Goal: Navigation & Orientation: Find specific page/section

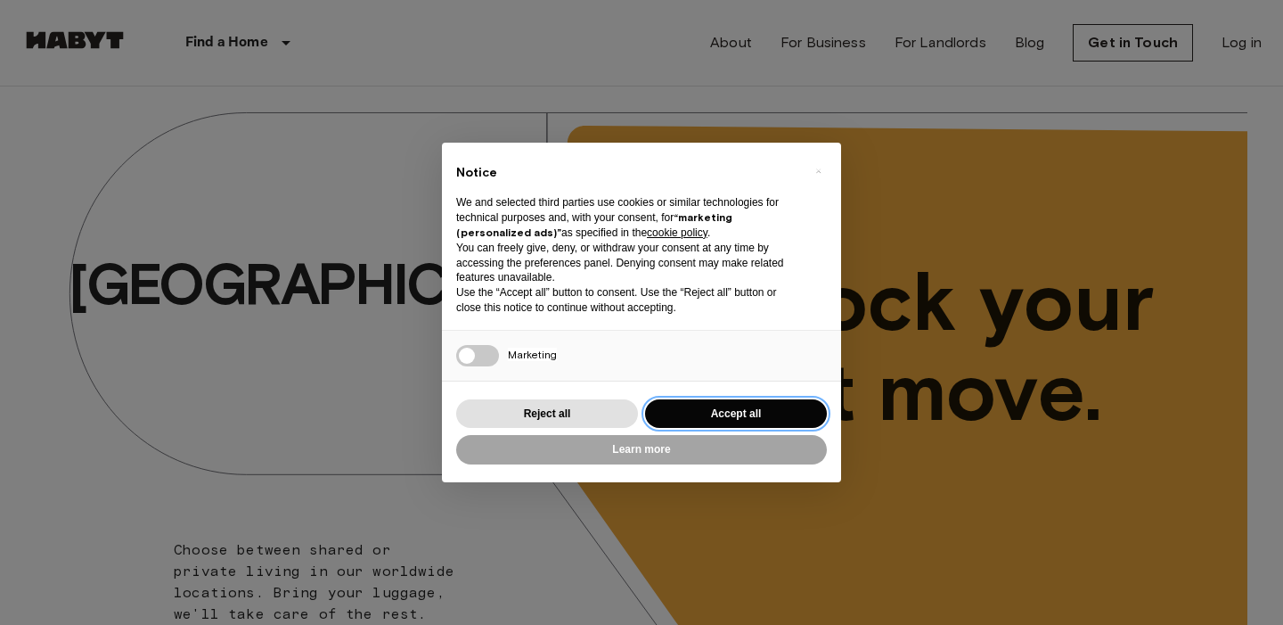
click at [699, 422] on button "Accept all" at bounding box center [736, 413] width 182 height 29
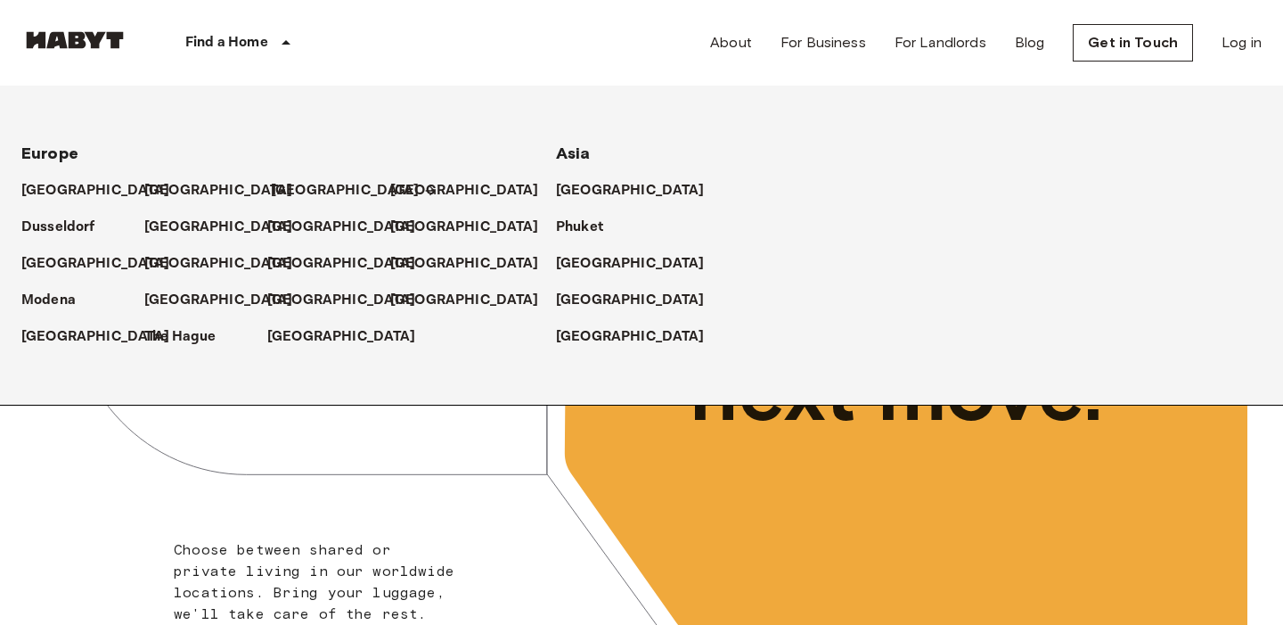
click at [304, 188] on p "[GEOGRAPHIC_DATA]" at bounding box center [345, 190] width 149 height 21
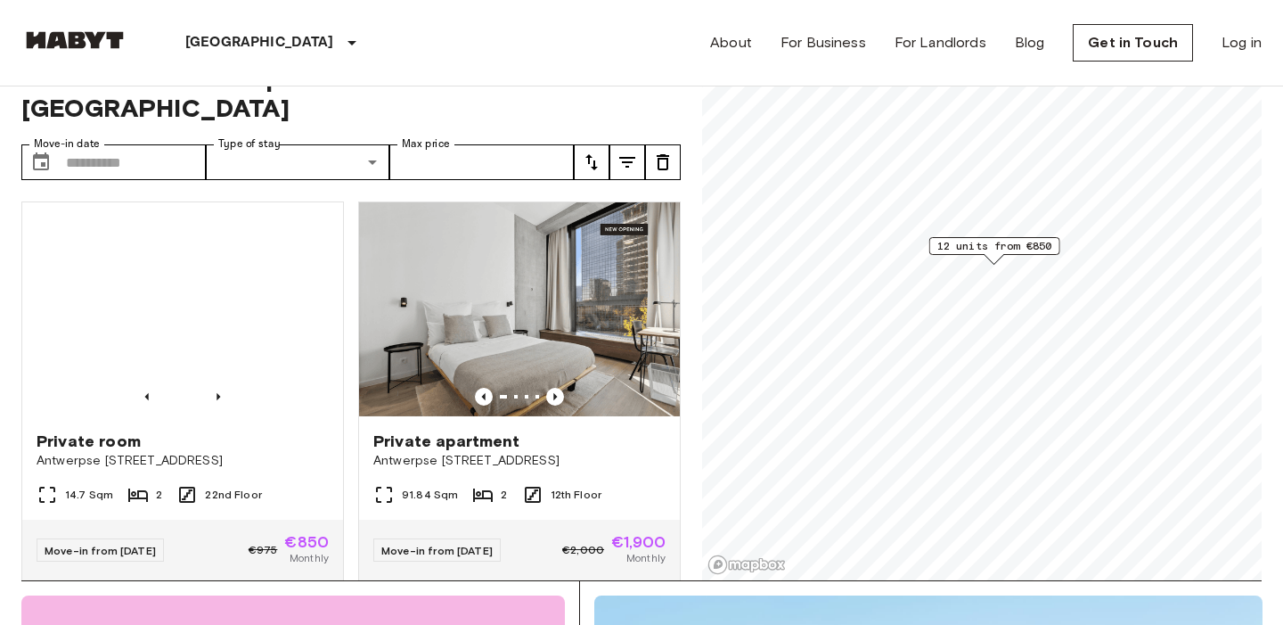
scroll to position [49, 0]
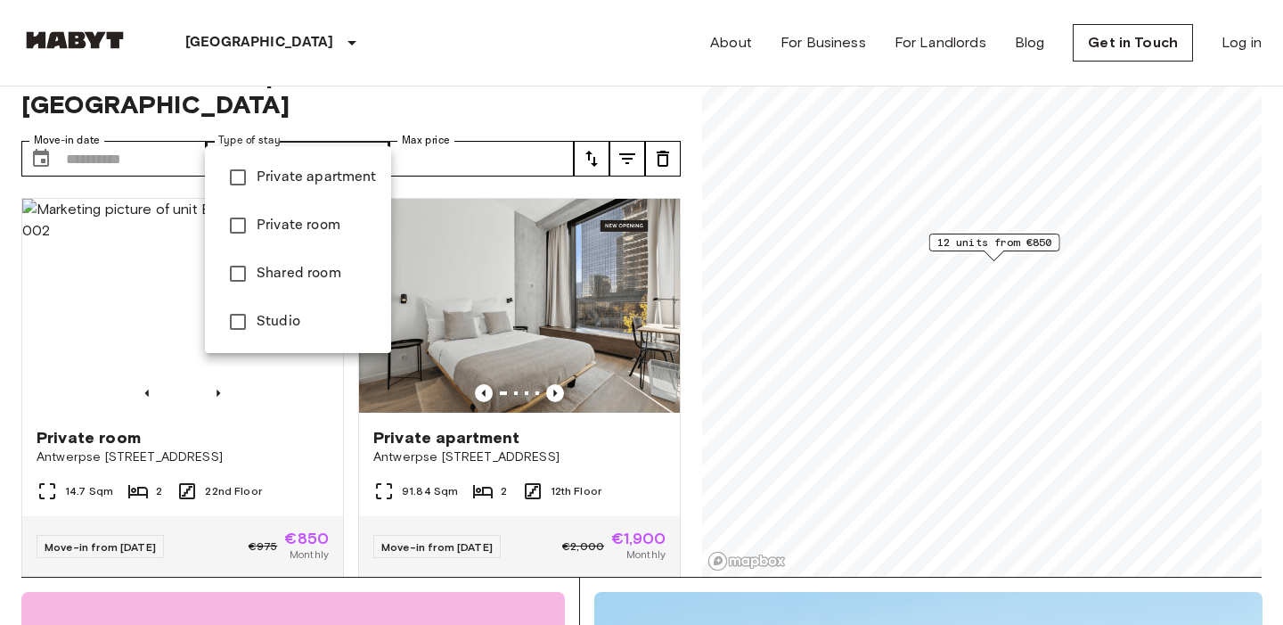
click at [364, 58] on div at bounding box center [641, 312] width 1283 height 625
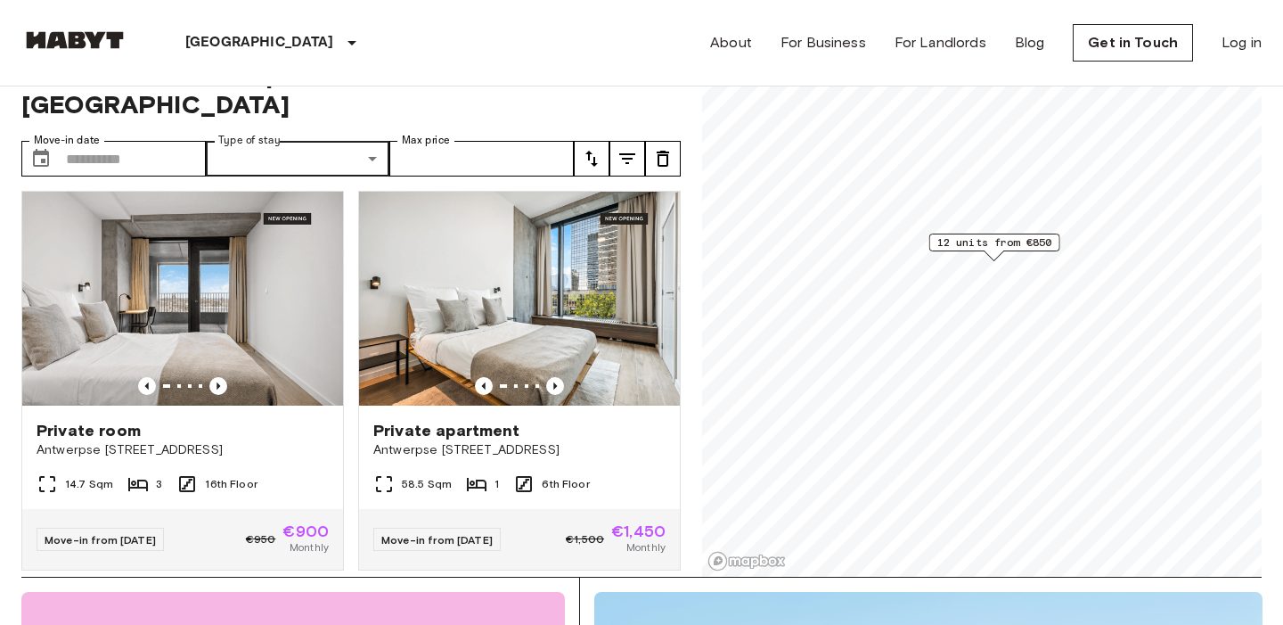
scroll to position [416, 0]
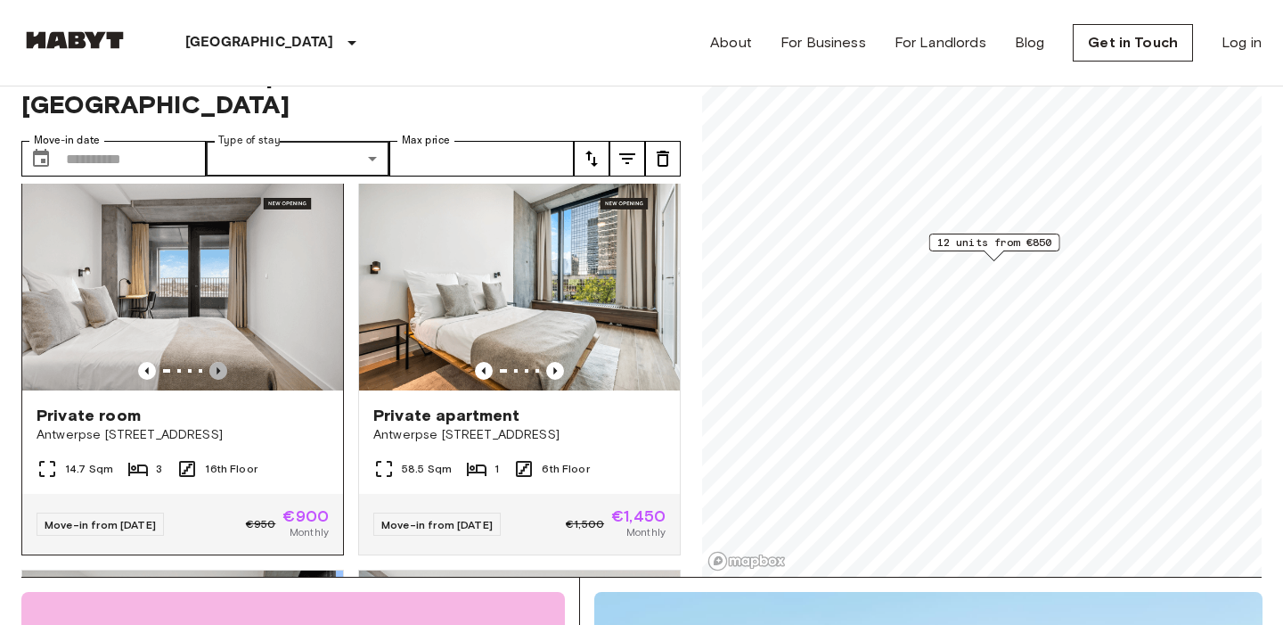
click at [223, 362] on icon "Previous image" at bounding box center [218, 371] width 18 height 18
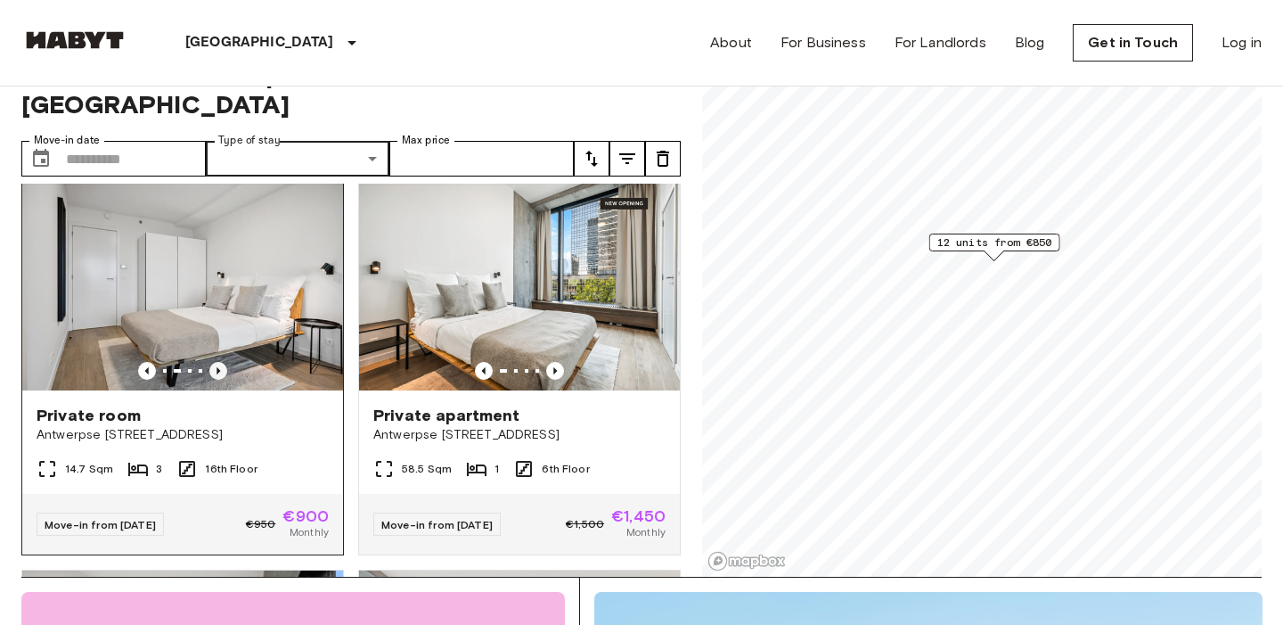
click at [223, 362] on icon "Previous image" at bounding box center [218, 371] width 18 height 18
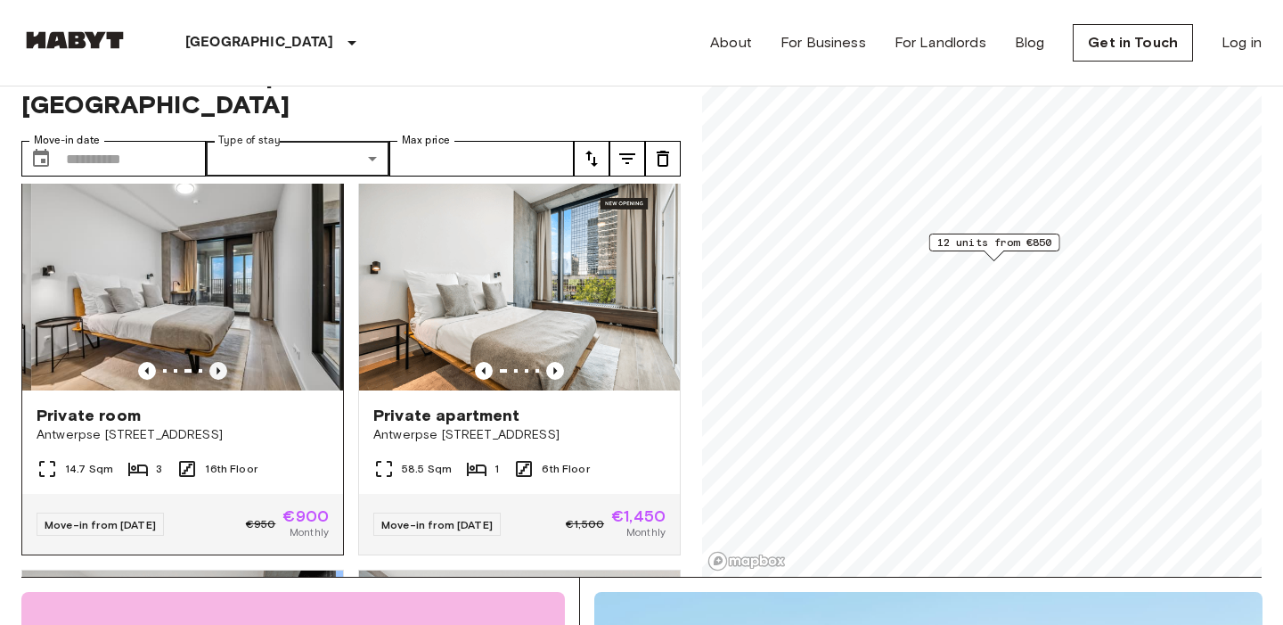
click at [222, 362] on icon "Previous image" at bounding box center [218, 371] width 18 height 18
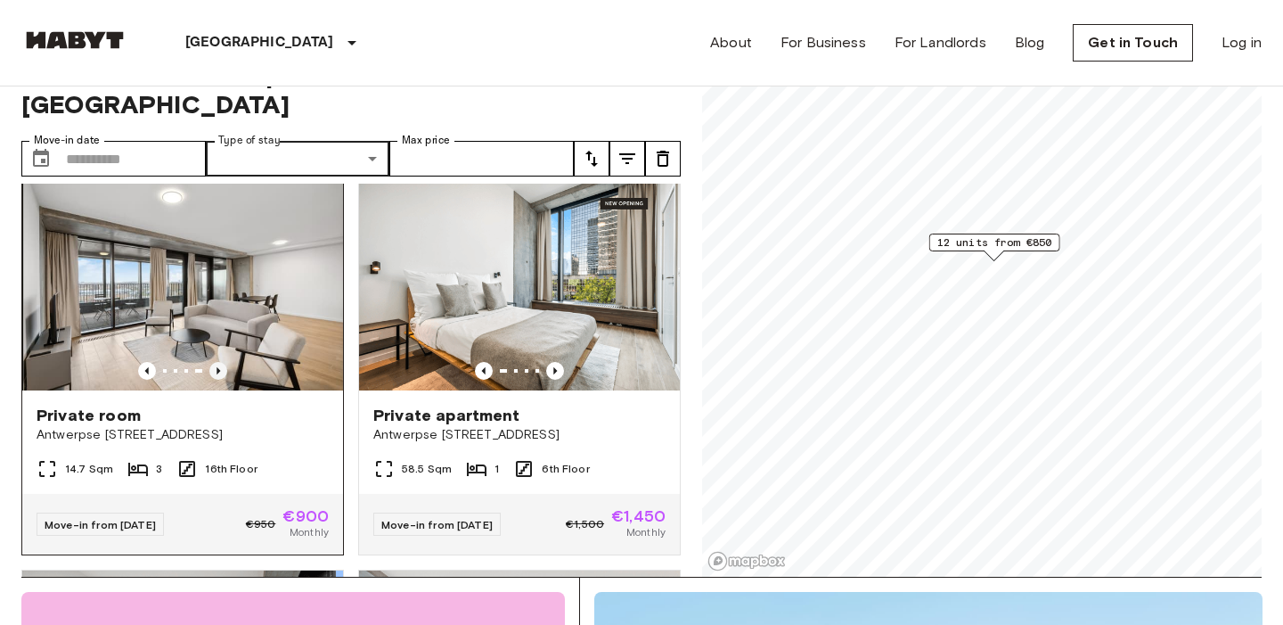
click at [222, 362] on icon "Previous image" at bounding box center [218, 371] width 18 height 18
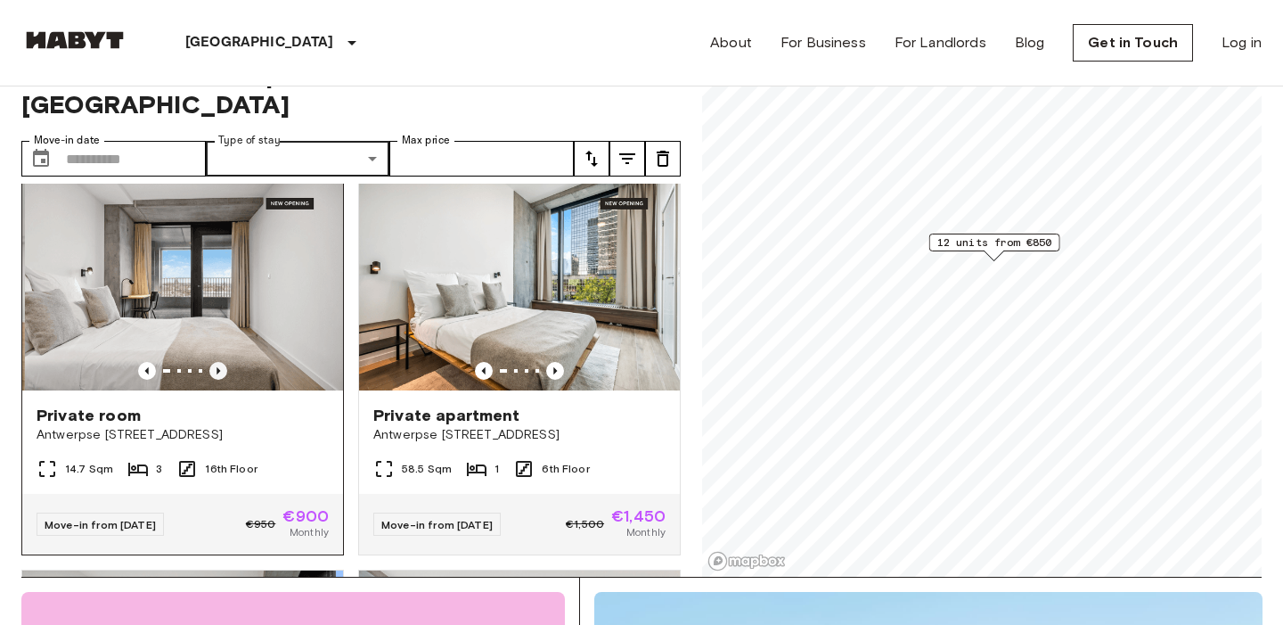
click at [222, 362] on icon "Previous image" at bounding box center [218, 371] width 18 height 18
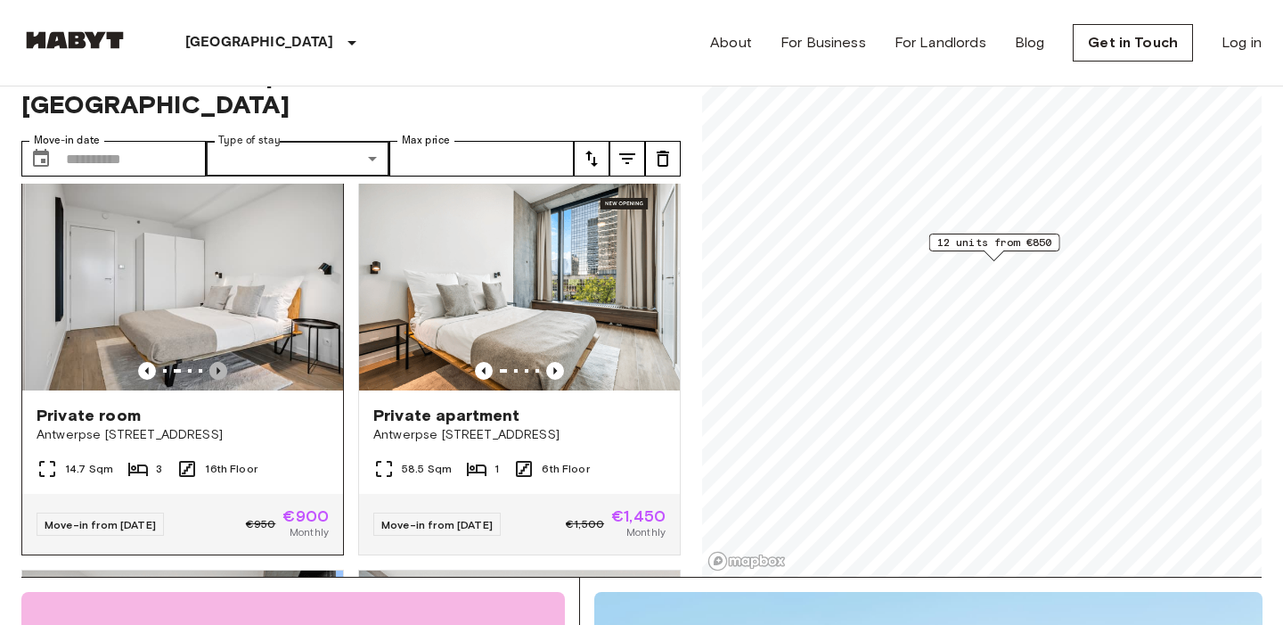
click at [222, 362] on icon "Previous image" at bounding box center [218, 371] width 18 height 18
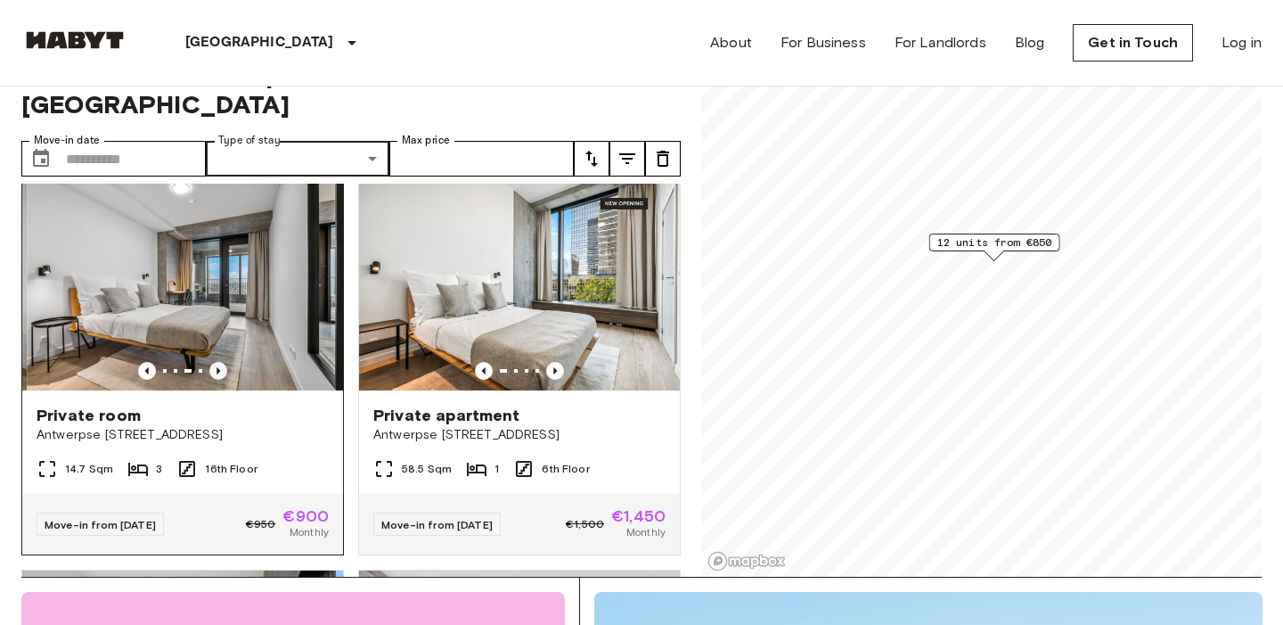
click at [222, 362] on icon "Previous image" at bounding box center [218, 371] width 18 height 18
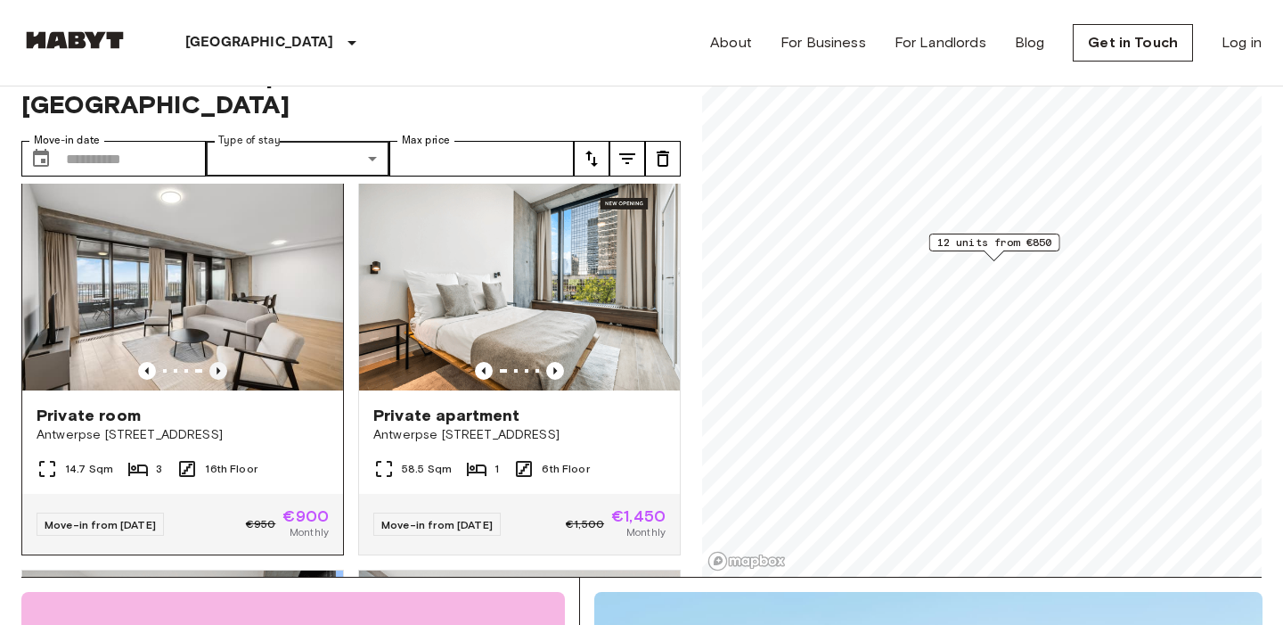
click at [222, 362] on icon "Previous image" at bounding box center [218, 371] width 18 height 18
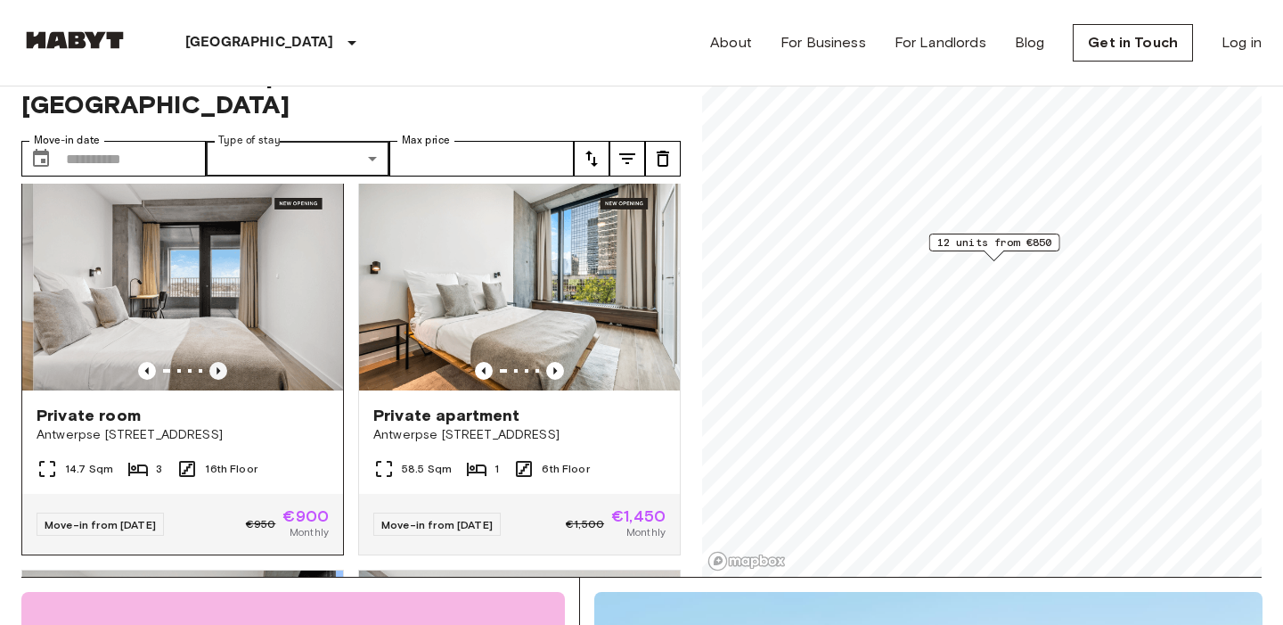
click at [222, 362] on icon "Previous image" at bounding box center [218, 371] width 18 height 18
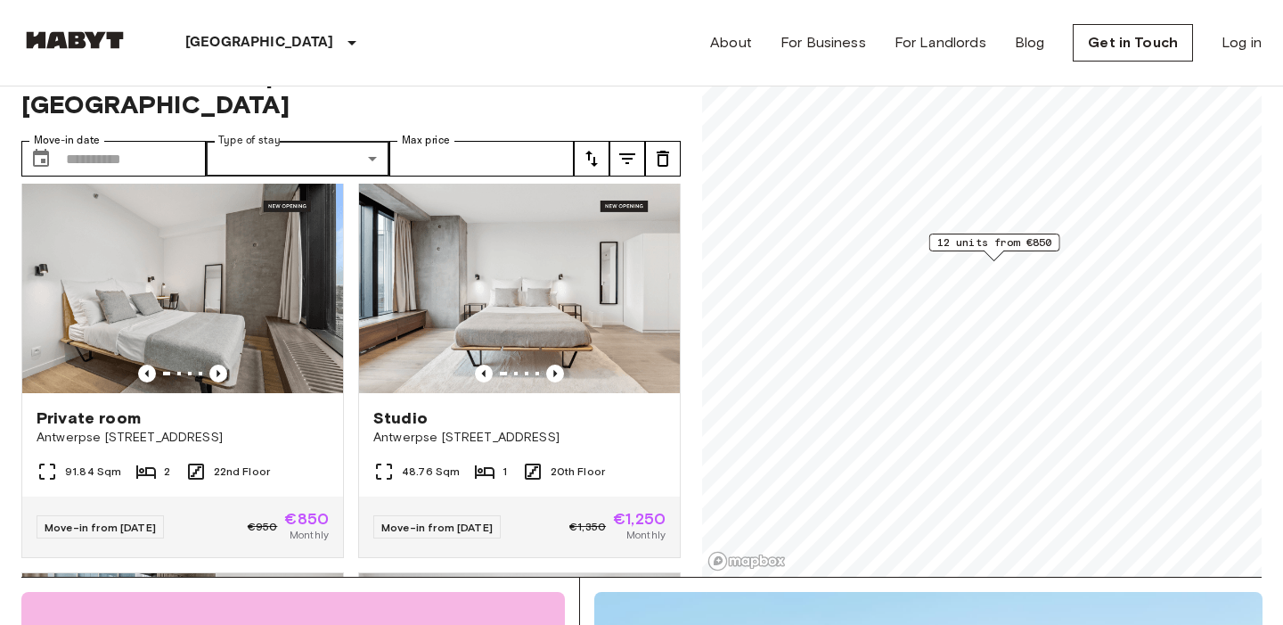
scroll to position [806, 0]
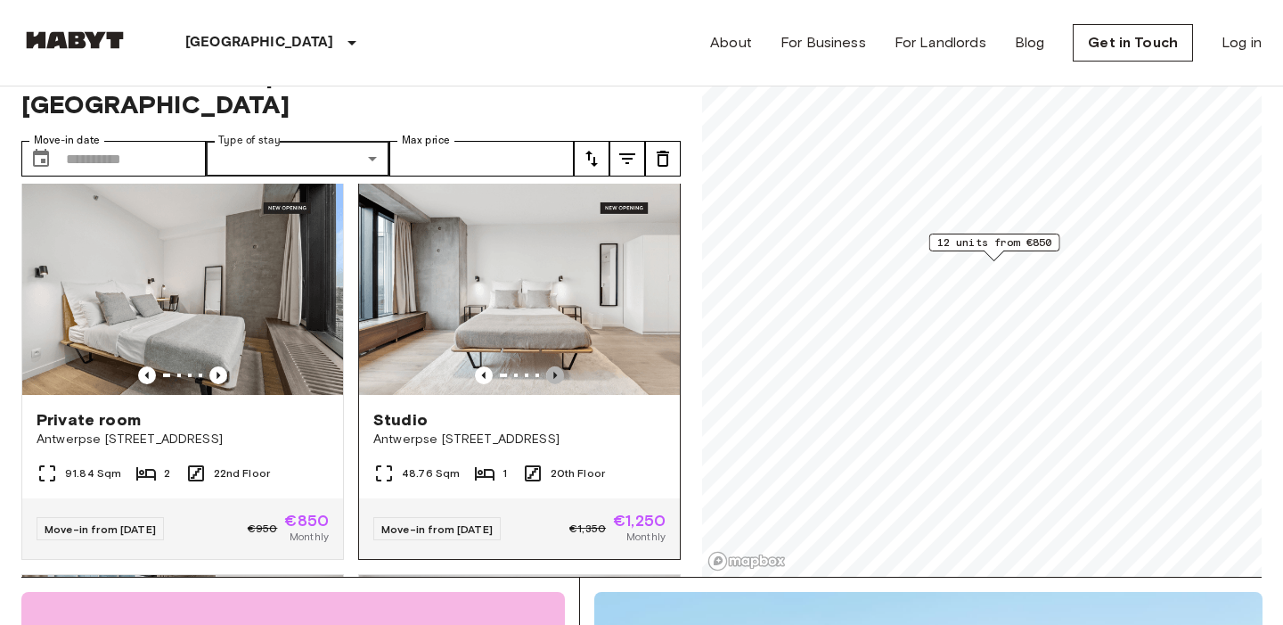
click at [550, 366] on icon "Previous image" at bounding box center [555, 375] width 18 height 18
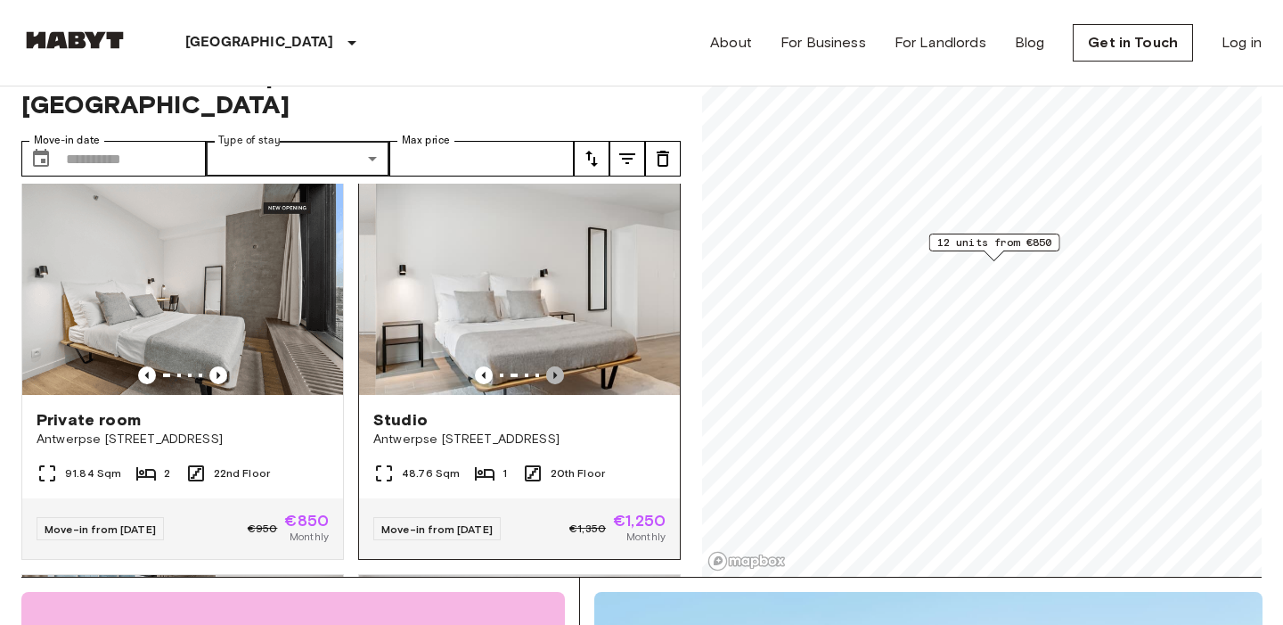
click at [550, 366] on icon "Previous image" at bounding box center [555, 375] width 18 height 18
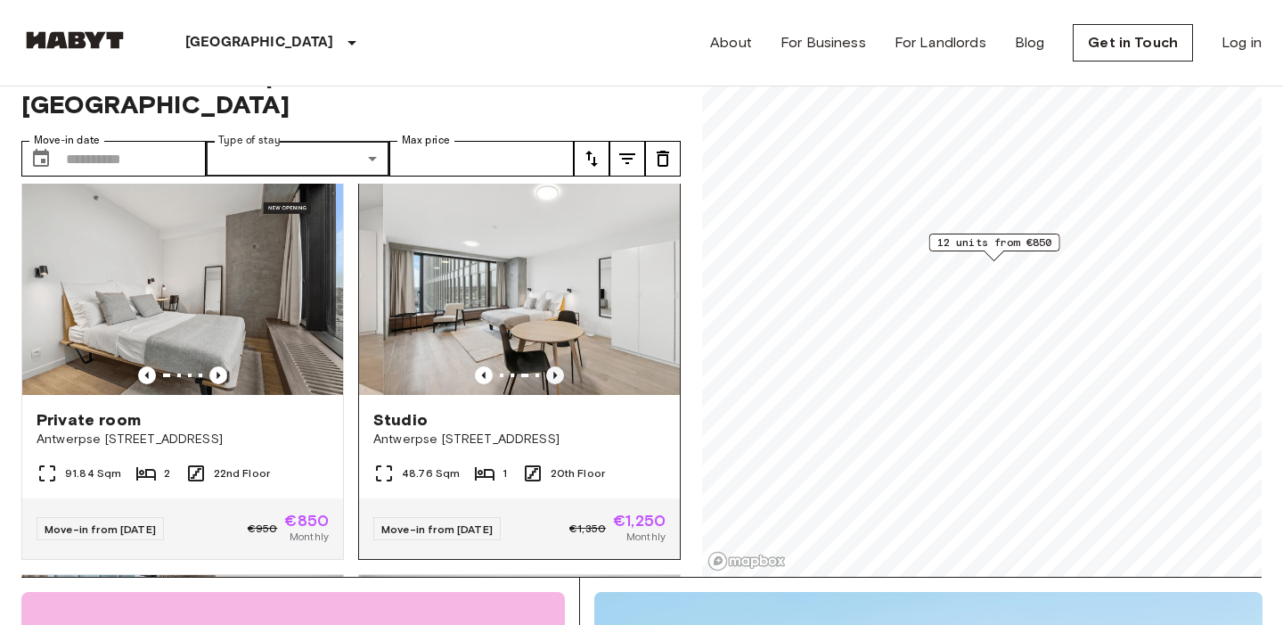
click at [550, 366] on icon "Previous image" at bounding box center [555, 375] width 18 height 18
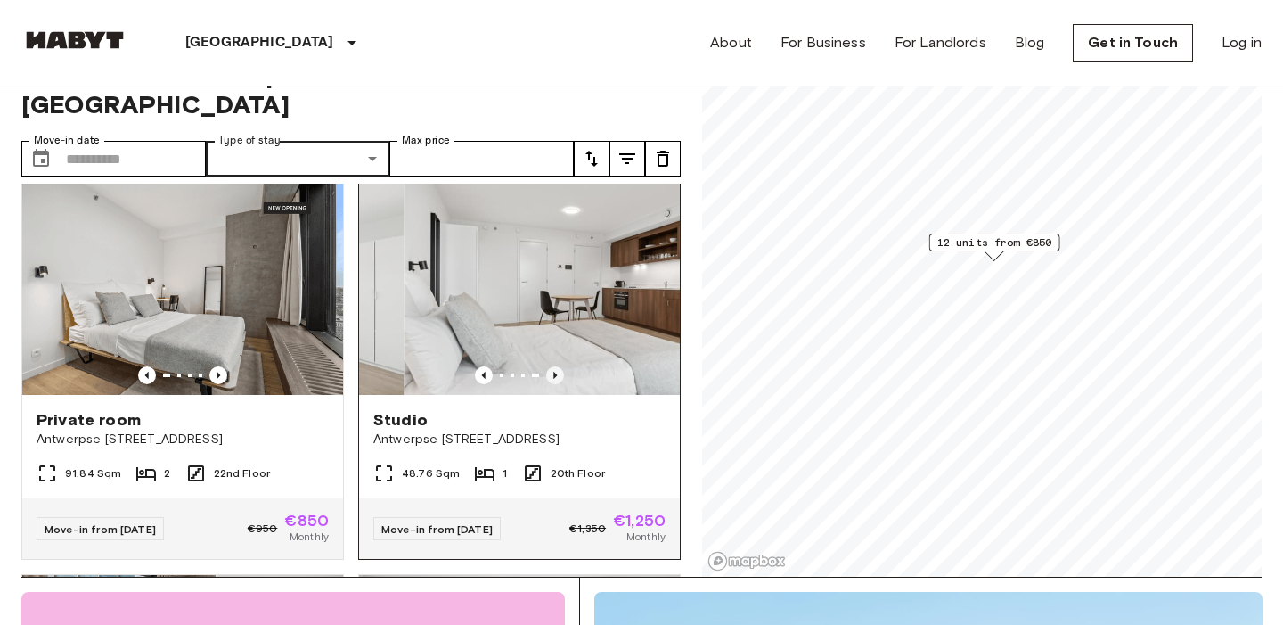
click at [550, 366] on icon "Previous image" at bounding box center [555, 375] width 18 height 18
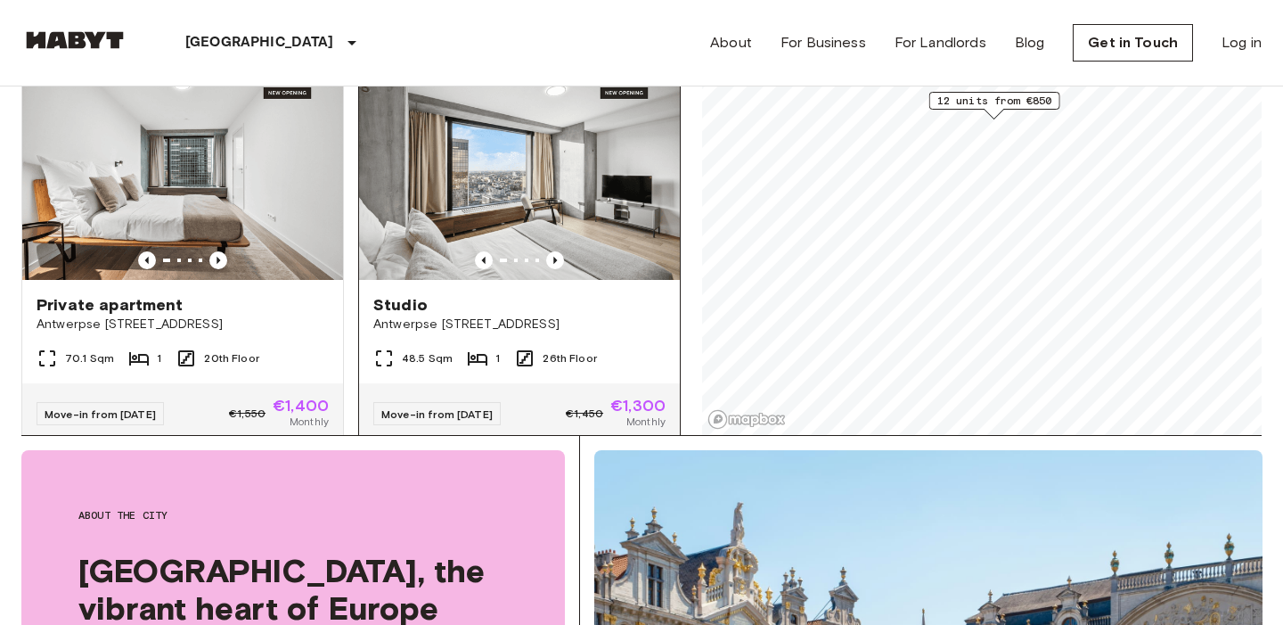
scroll to position [1976, 0]
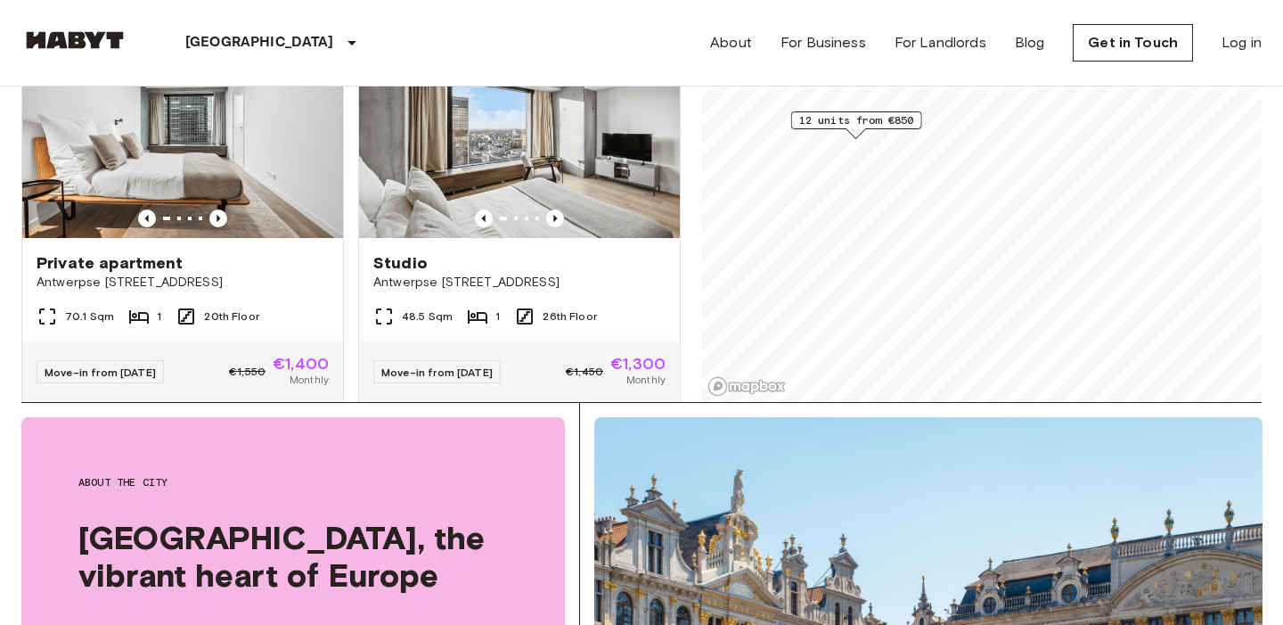
scroll to position [1969, 0]
